Goal: Find specific page/section: Find specific page/section

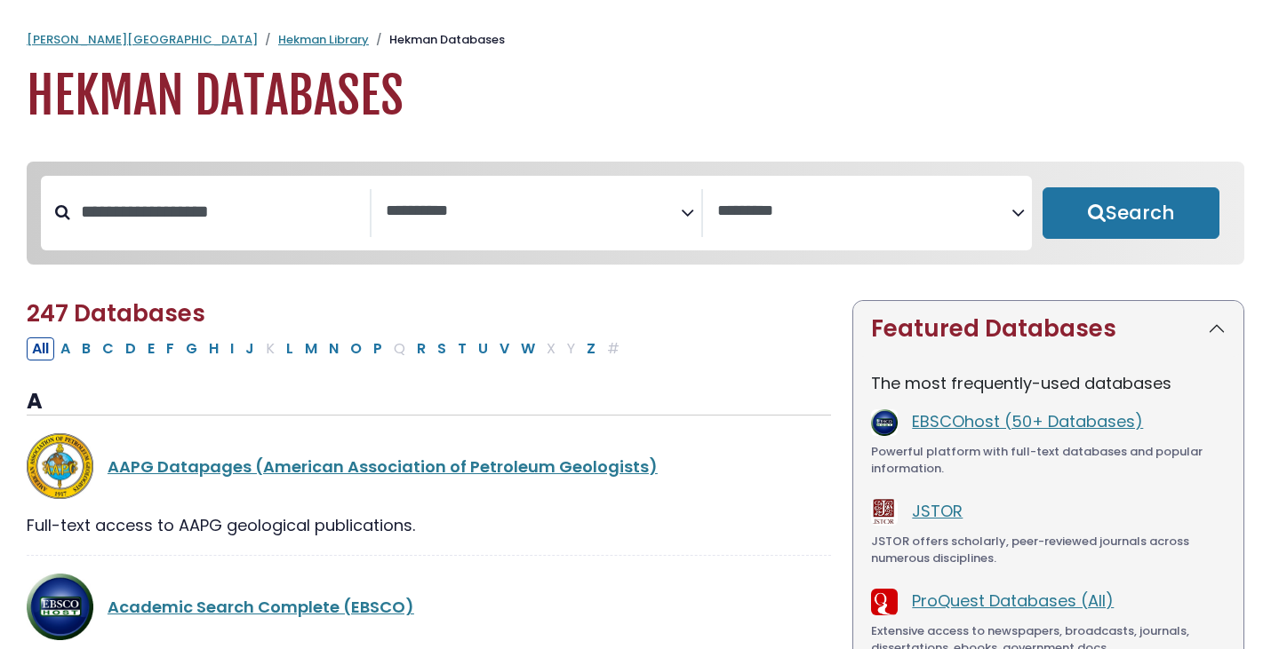
select select "Database Subject Filter"
select select "Database Vendors Filter"
click at [190, 227] on input "Search database by title or keyword" at bounding box center [219, 211] width 299 height 29
type input "****"
click at [1042, 187] on button "Search" at bounding box center [1130, 213] width 177 height 52
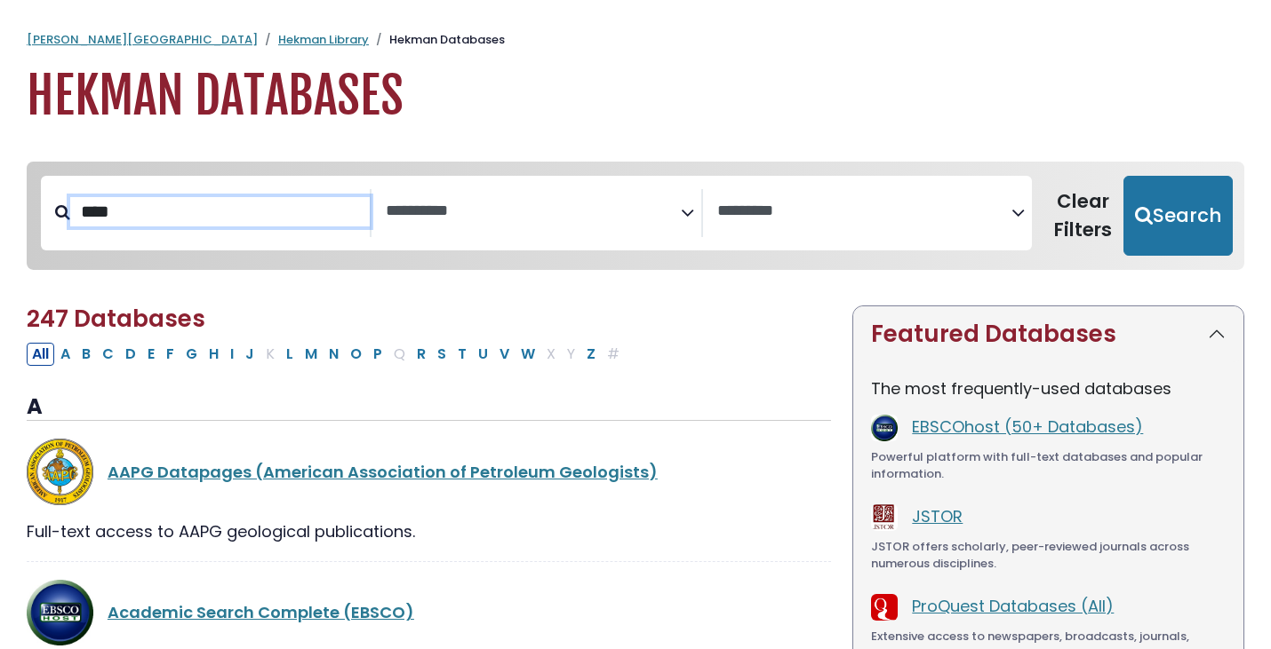
select select "Database Subject Filter"
select select "Database Vendors Filter"
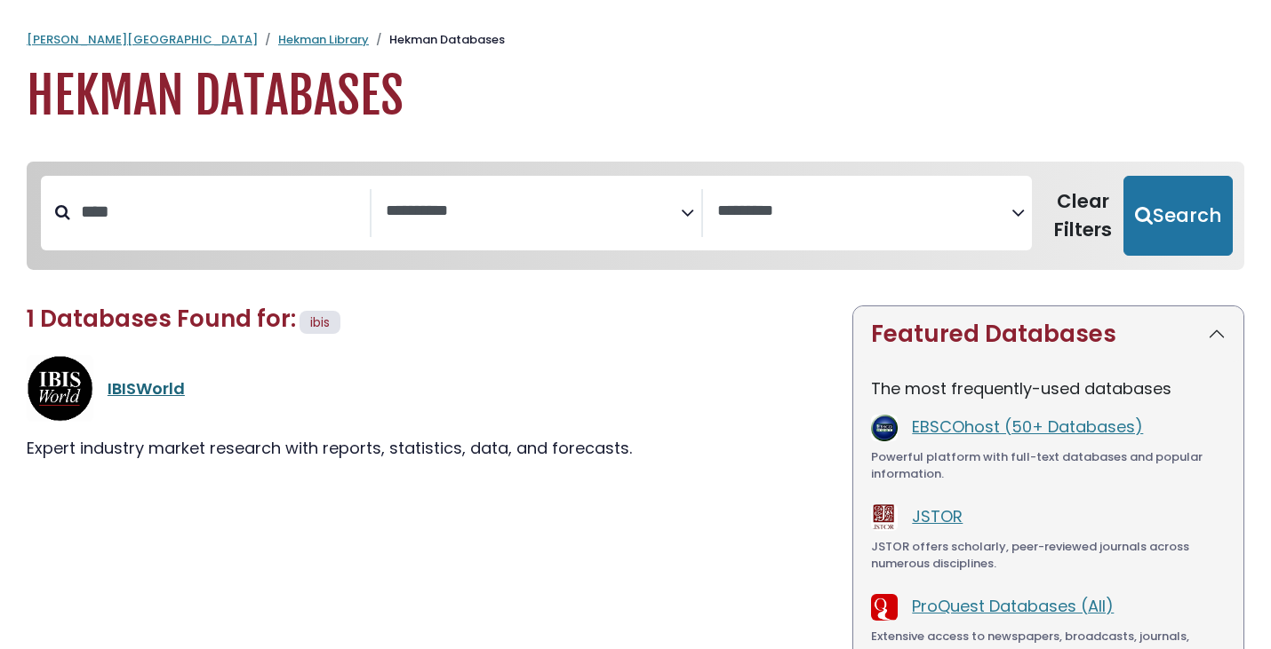
click at [134, 394] on link "IBISWorld" at bounding box center [146, 389] width 77 height 22
